Goal: Information Seeking & Learning: Learn about a topic

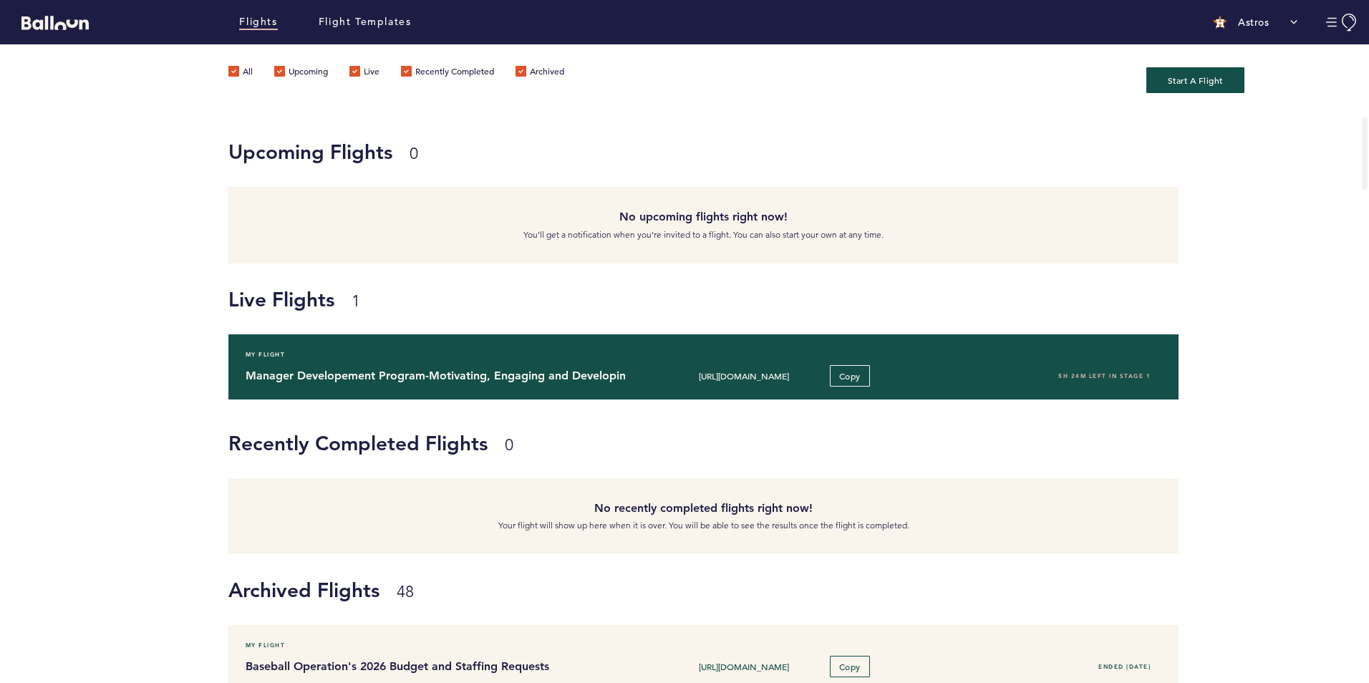
click at [369, 378] on h4 "Manager Developement Program-Motivating, Engaging and Developing your Team" at bounding box center [430, 375] width 369 height 17
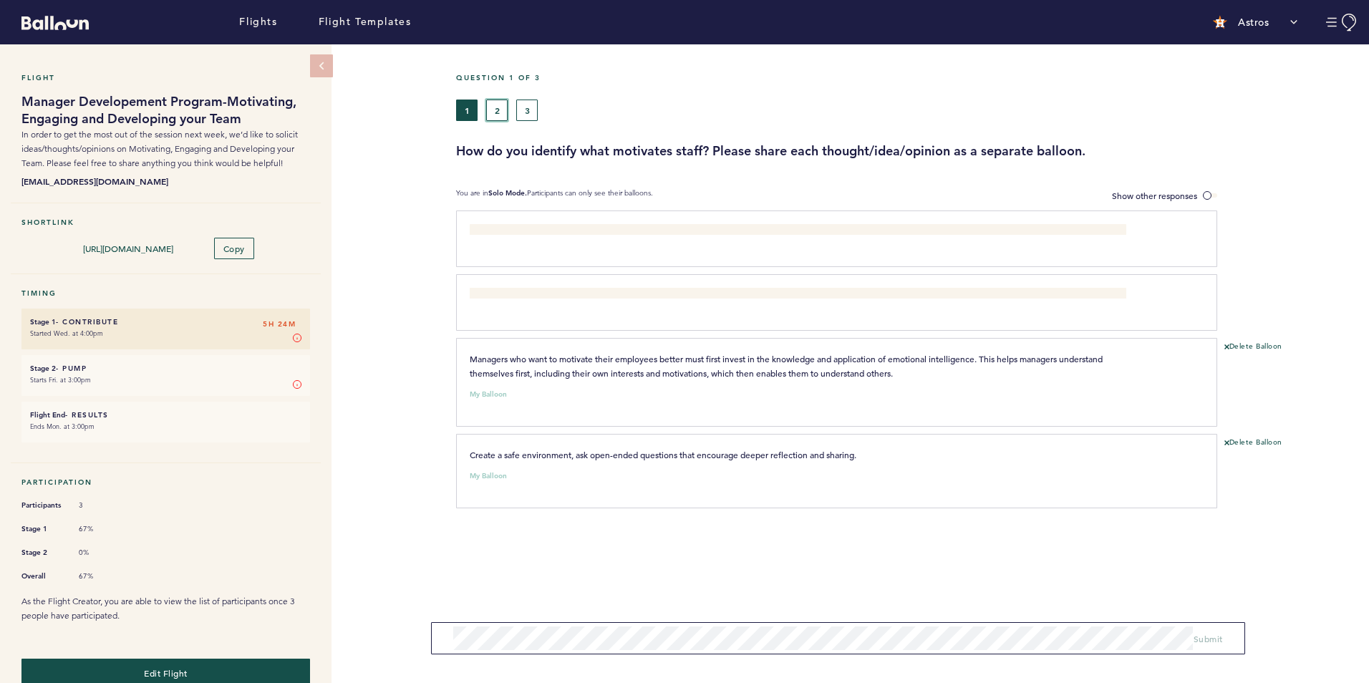
click at [495, 106] on button "2" at bounding box center [496, 110] width 21 height 21
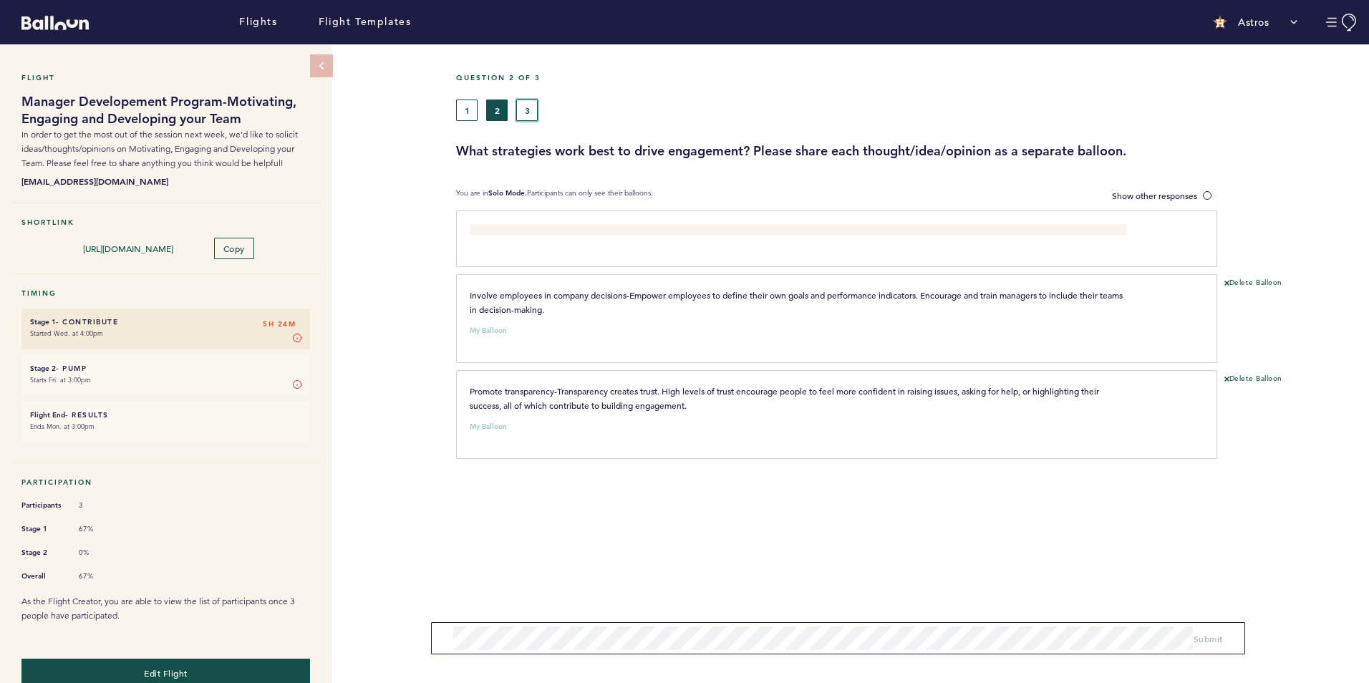
click at [532, 104] on button "3" at bounding box center [526, 110] width 21 height 21
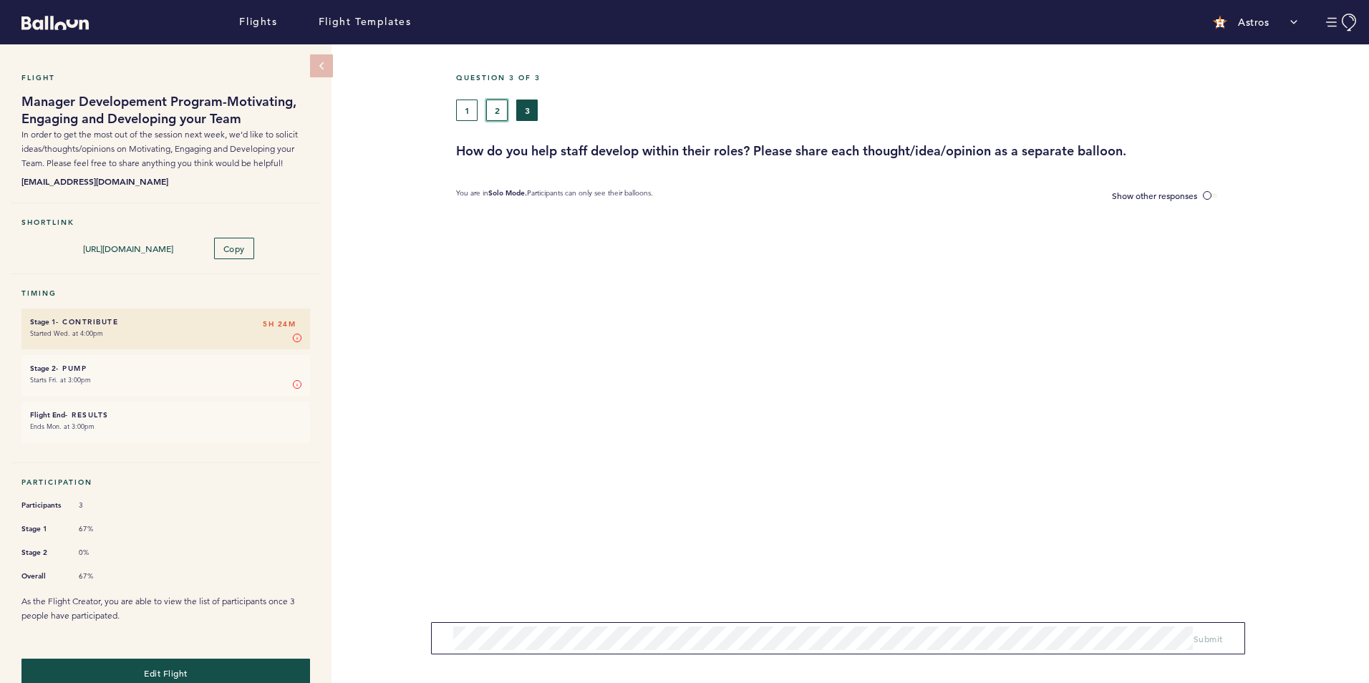
click at [488, 114] on button "2" at bounding box center [496, 110] width 21 height 21
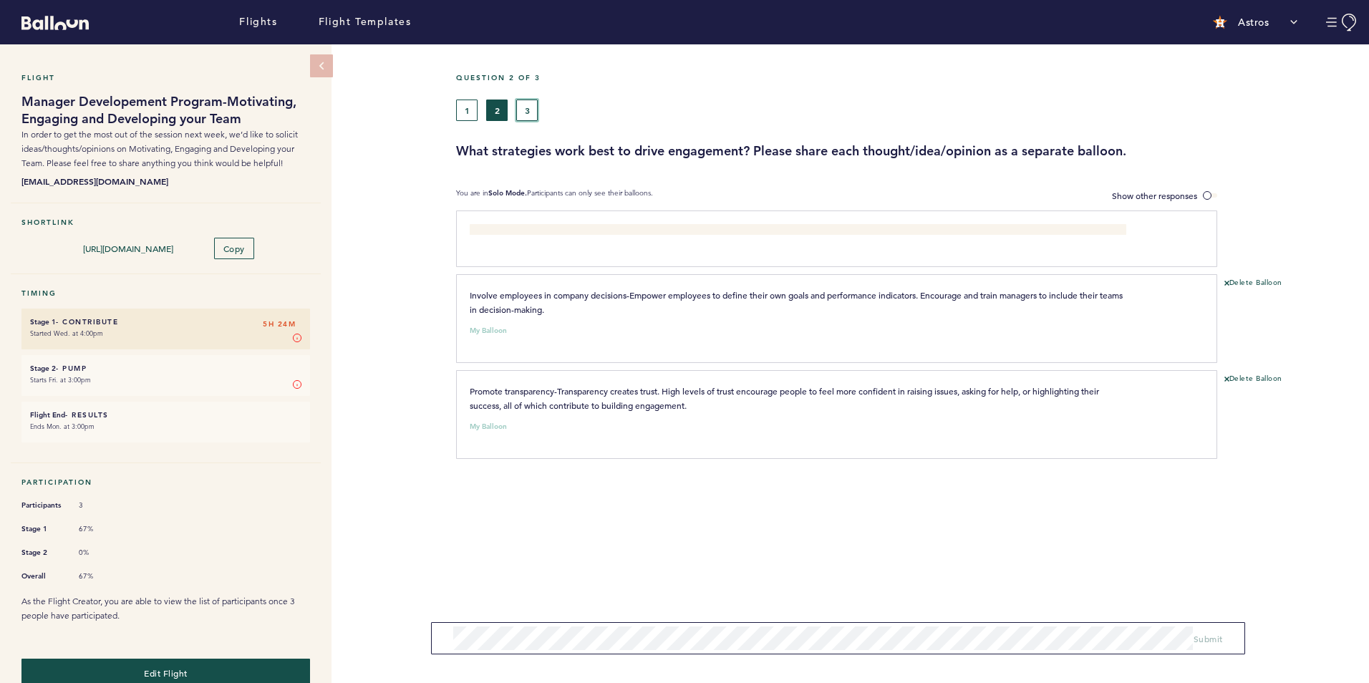
click at [530, 108] on button "3" at bounding box center [526, 110] width 21 height 21
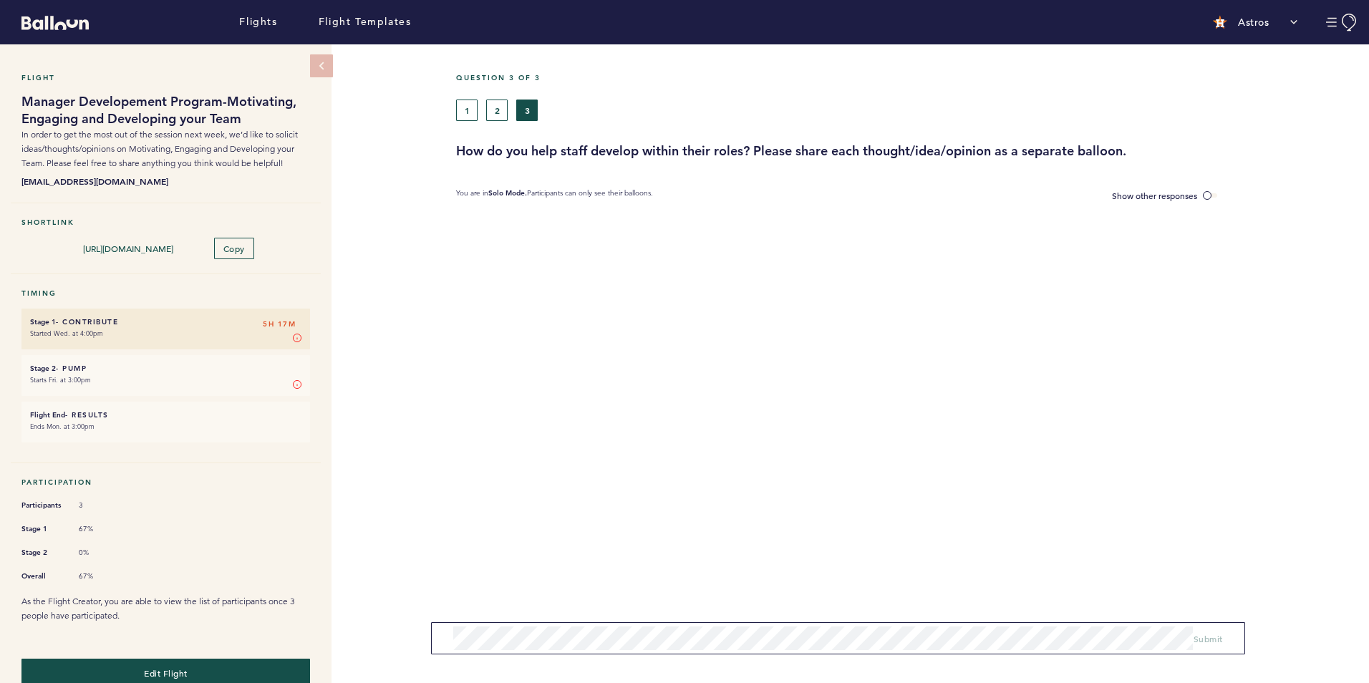
click at [425, 389] on div "Flight Manager Developement Program-Motivating, Engaging and Developing your Te…" at bounding box center [684, 363] width 1369 height 639
